Goal: Find contact information: Obtain details needed to contact an individual or organization

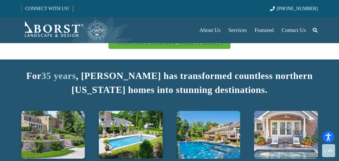
scroll to position [642, 0]
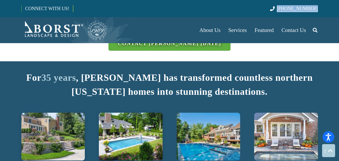
drag, startPoint x: 320, startPoint y: 8, endPoint x: 288, endPoint y: 9, distance: 31.5
click at [288, 9] on div "CONNECT WITH US! [PHONE_NUMBER]" at bounding box center [169, 8] width 339 height 17
copy span "[PHONE_NUMBER]"
click at [288, 31] on span "Contact Us" at bounding box center [293, 30] width 24 height 6
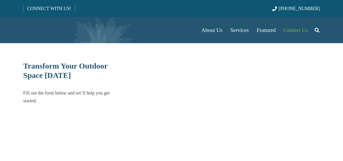
select select "******"
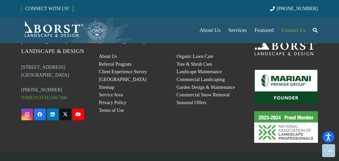
scroll to position [260, 0]
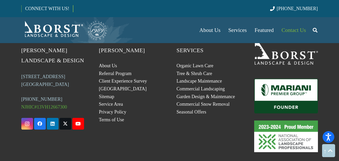
drag, startPoint x: 51, startPoint y: 67, endPoint x: 25, endPoint y: 121, distance: 59.4
click at [25, 121] on div "Contact [PERSON_NAME] Landscape & Design [STREET_ADDRESS] (201) 254-5740 NJHIC#…" at bounding box center [53, 93] width 78 height 117
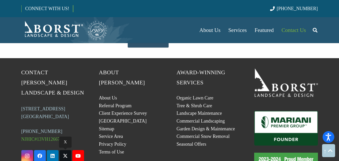
scroll to position [235, 0]
